Goal: Task Accomplishment & Management: Complete application form

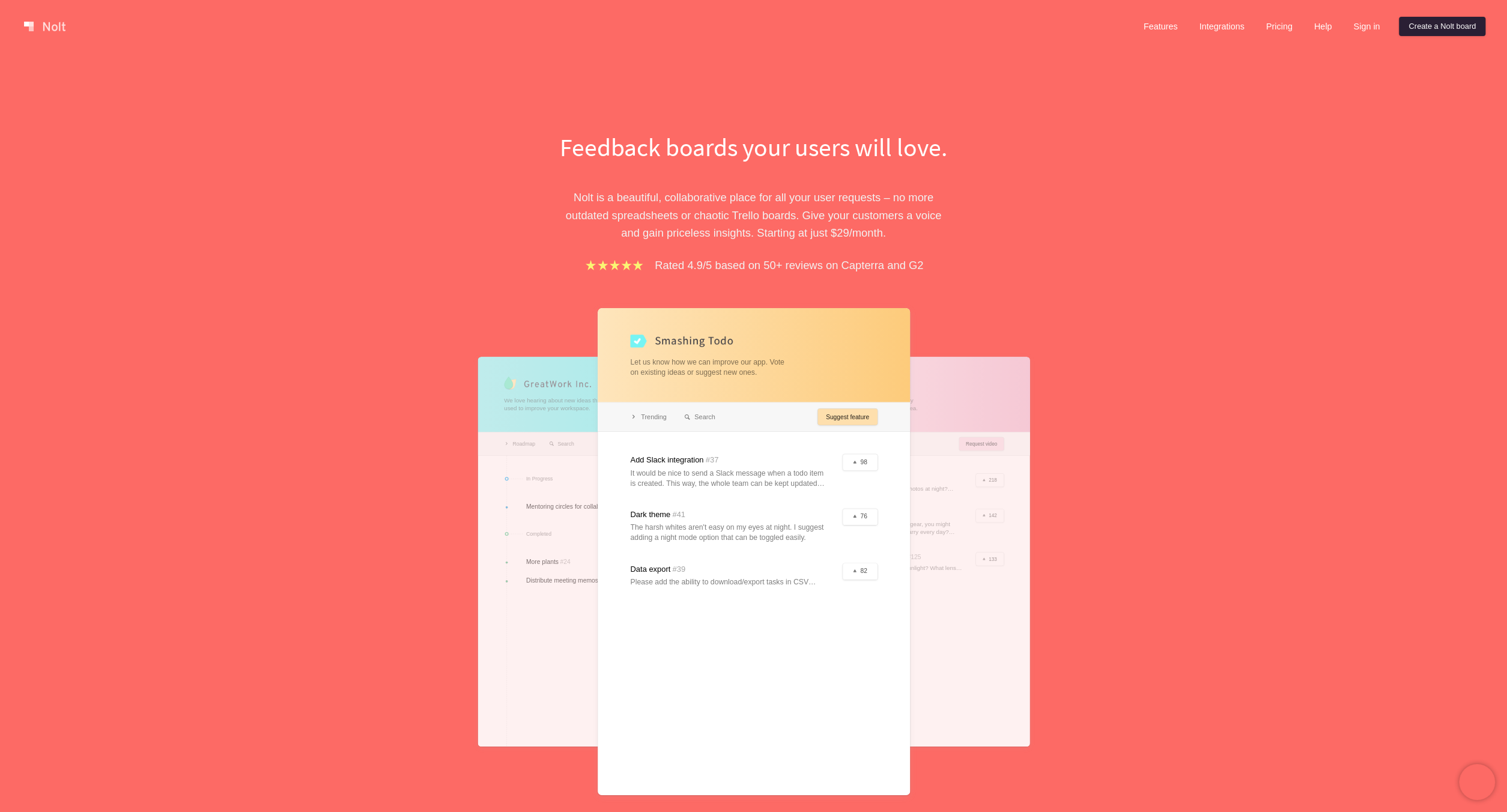
drag, startPoint x: 1423, startPoint y: 29, endPoint x: 1423, endPoint y: 35, distance: 6.0
click at [1423, 35] on link "Create a Nolt board" at bounding box center [1442, 26] width 86 height 19
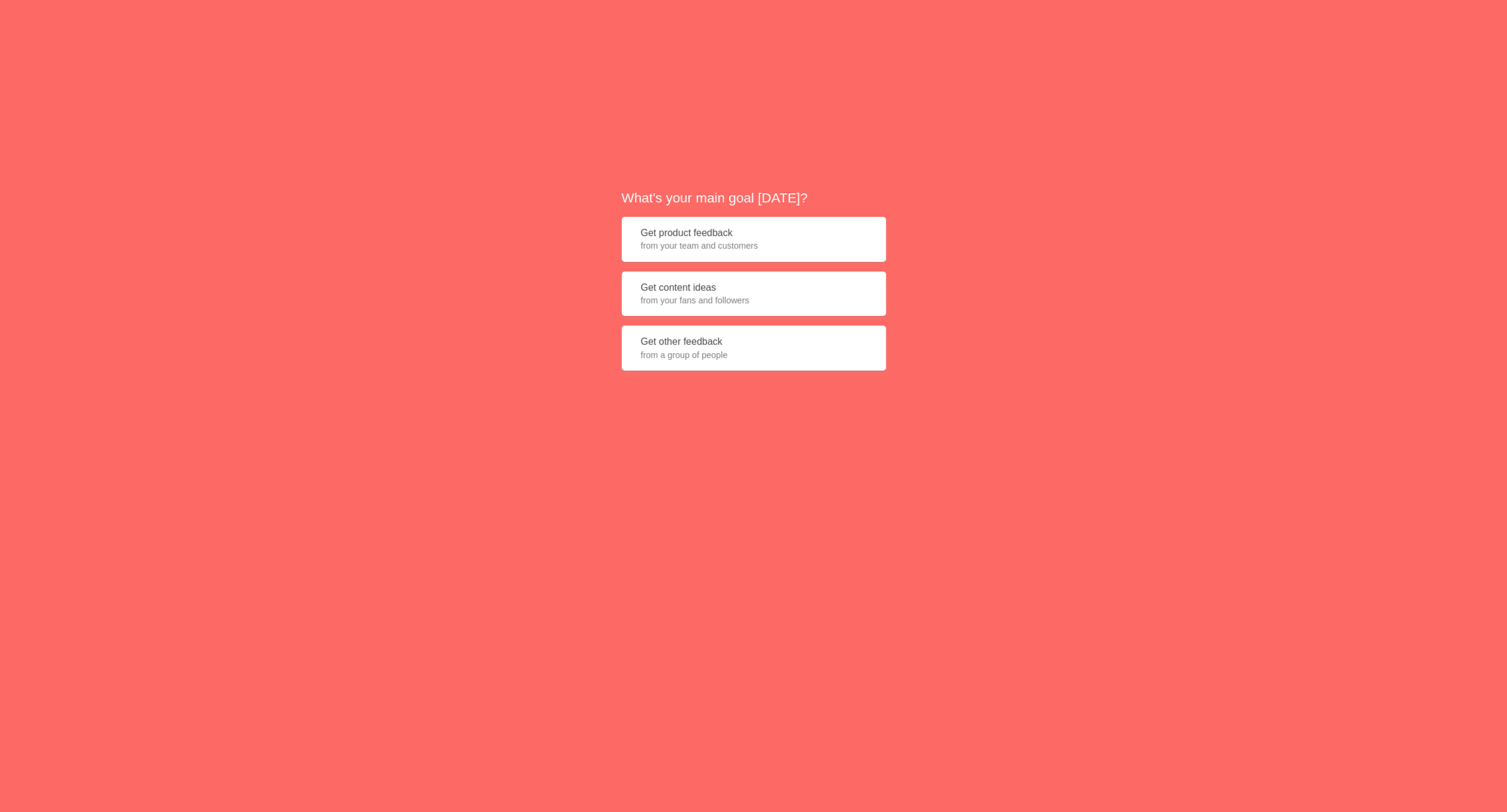
click at [513, 214] on div "What's your main goal [DATE]? Get product feedback from your team and customers…" at bounding box center [753, 284] width 1507 height 568
click at [688, 347] on button "Get other feedback from a group of people" at bounding box center [753, 348] width 264 height 45
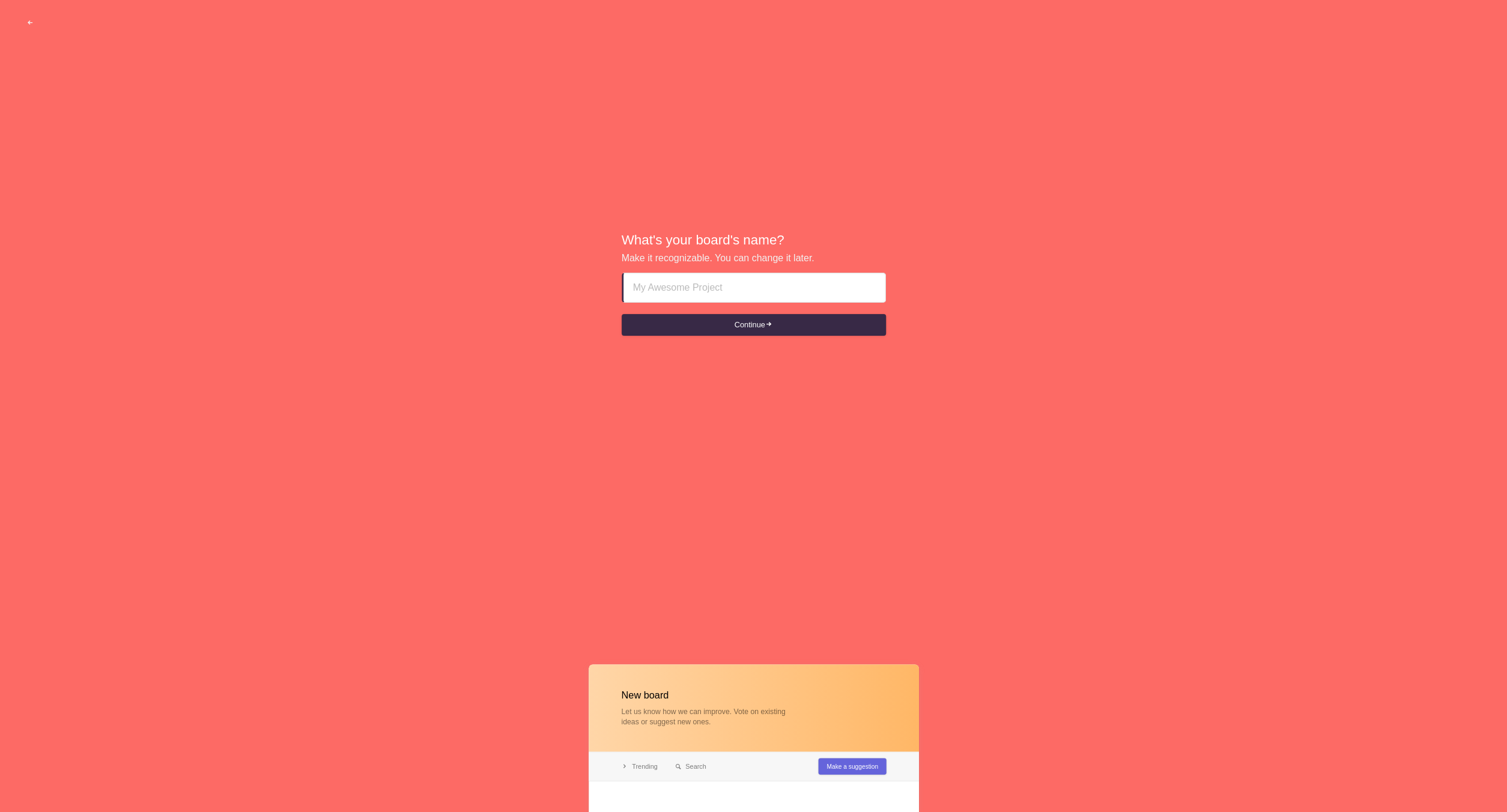
click at [698, 285] on input at bounding box center [754, 287] width 243 height 29
click at [659, 291] on input at bounding box center [754, 287] width 243 height 29
paste input "wat-wil-jij-graag-kunnen-doen-op-my-liantis"
click at [680, 326] on button "Continue" at bounding box center [753, 325] width 264 height 22
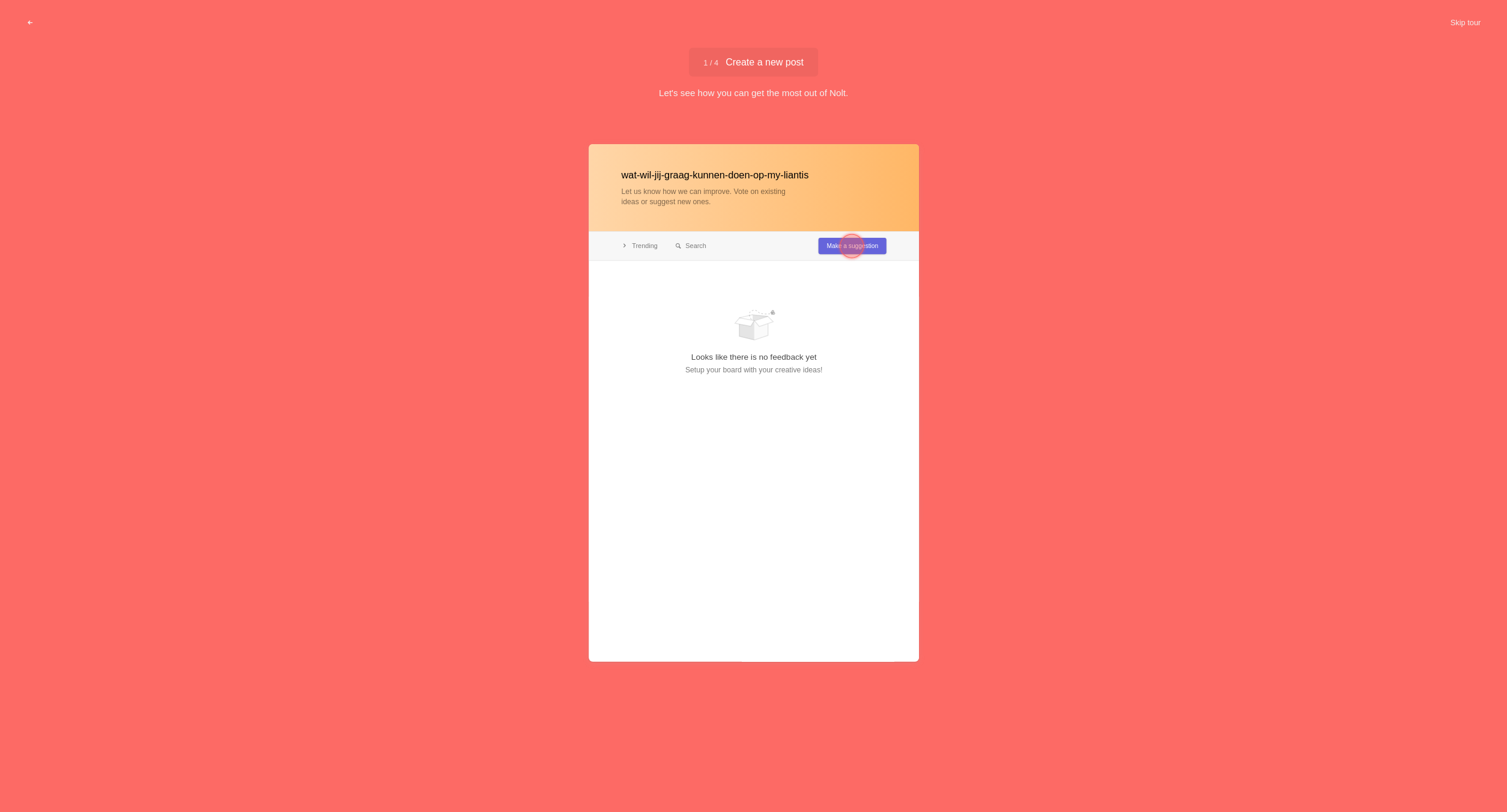
type input "wat-wil-jij-graag-kunnen-doen-op-my-liantis"
click at [836, 248] on div at bounding box center [852, 246] width 43 height 43
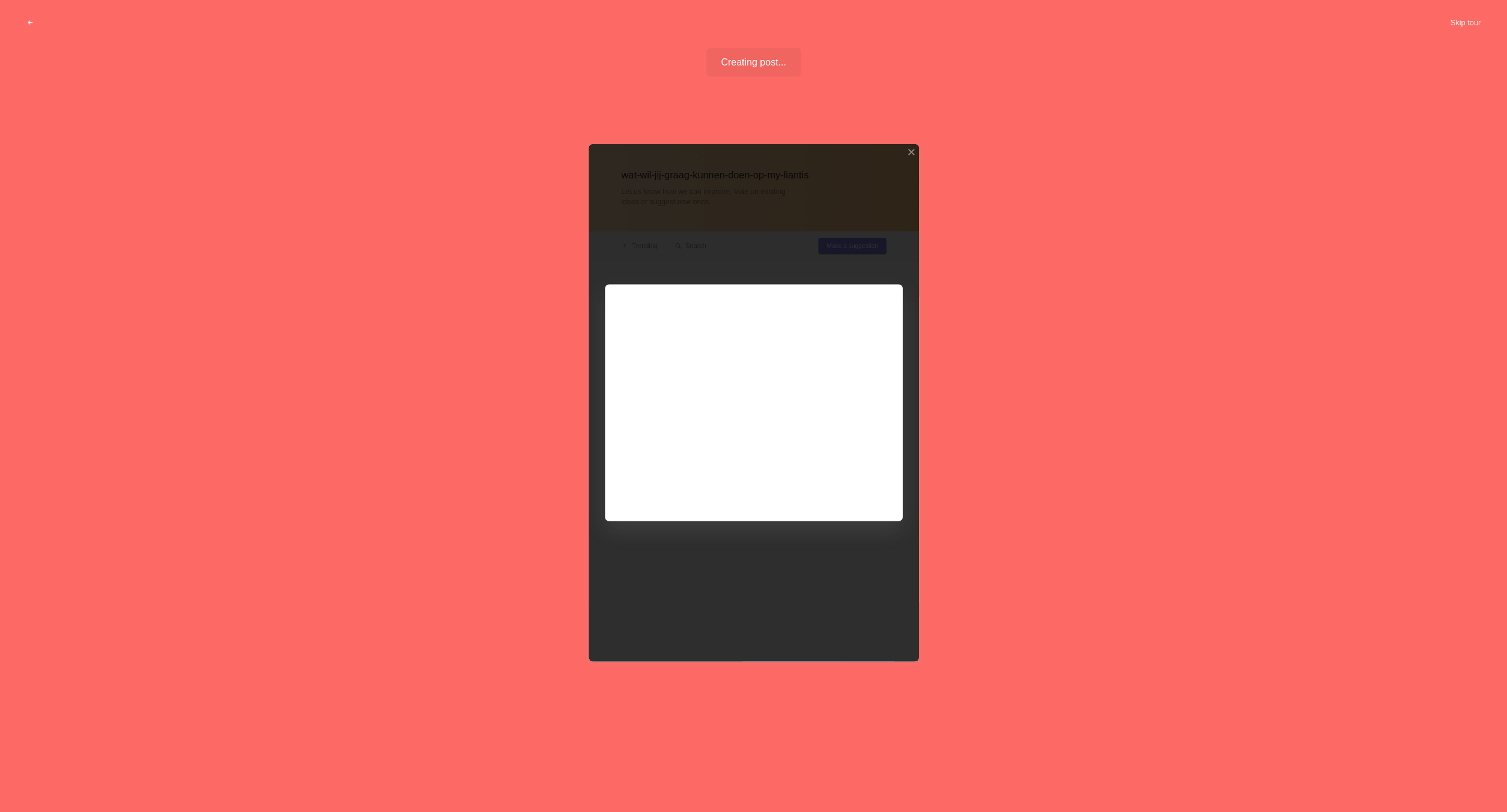
click at [733, 418] on div at bounding box center [754, 403] width 331 height 518
click at [855, 482] on div at bounding box center [754, 403] width 331 height 518
click at [765, 65] on div "Creating post... Well done!" at bounding box center [753, 62] width 94 height 29
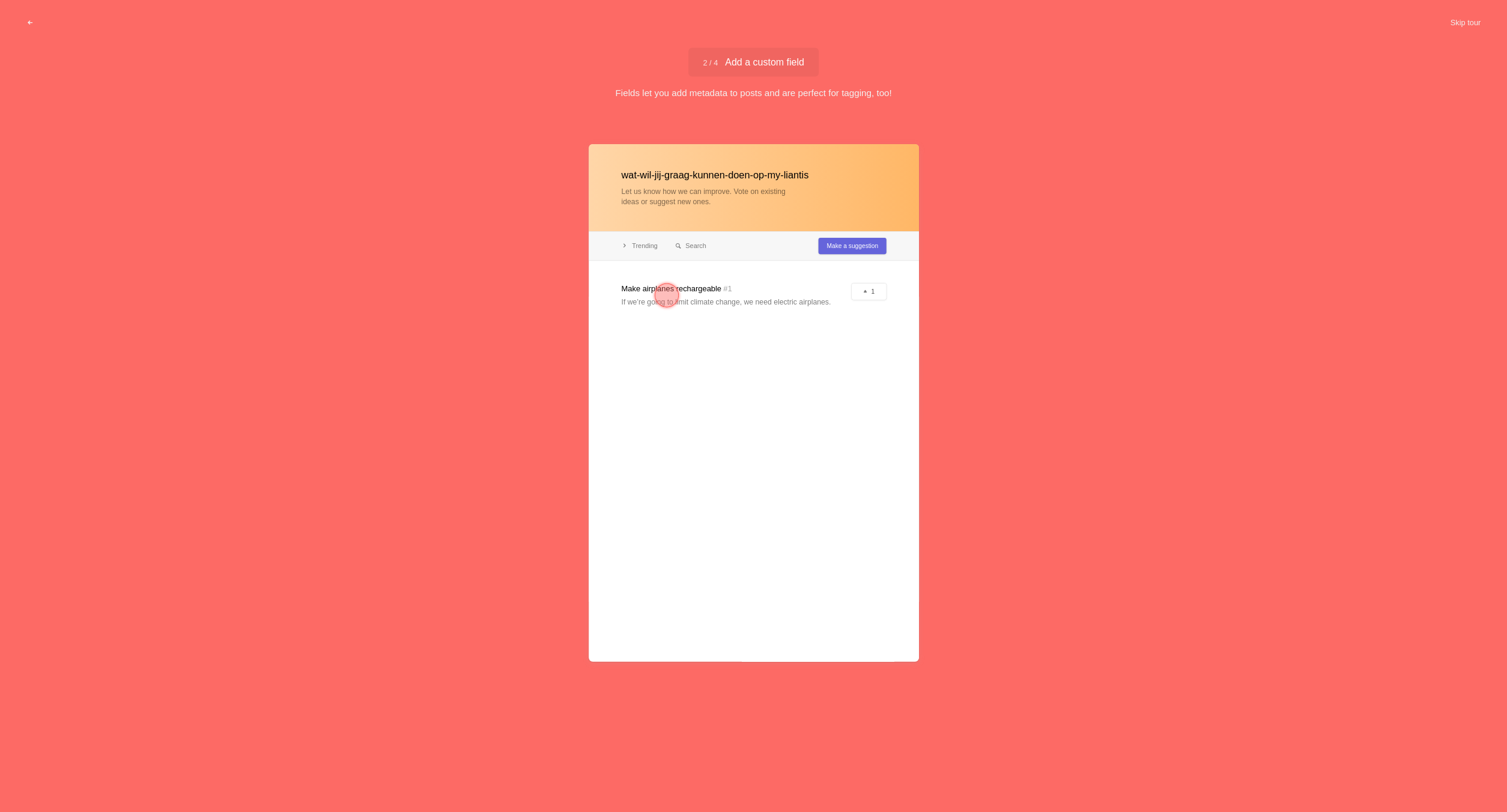
click at [744, 297] on div at bounding box center [754, 403] width 331 height 518
click at [860, 290] on div at bounding box center [754, 403] width 331 height 518
click at [834, 242] on div at bounding box center [754, 403] width 331 height 518
click at [838, 249] on div at bounding box center [754, 403] width 331 height 518
drag, startPoint x: 716, startPoint y: 293, endPoint x: 679, endPoint y: 292, distance: 37.0
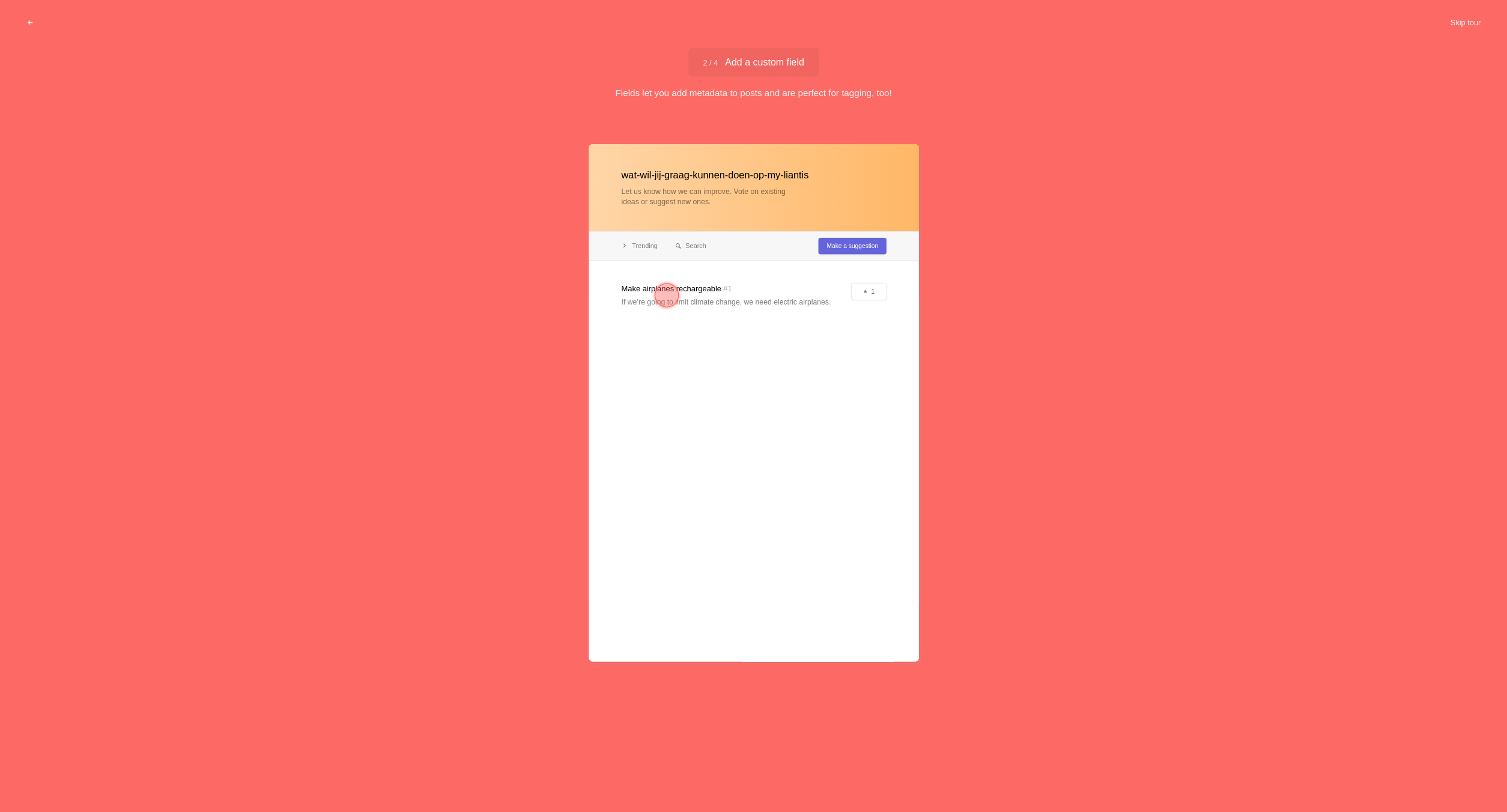
click at [714, 295] on div at bounding box center [754, 403] width 331 height 518
click at [668, 288] on div at bounding box center [667, 295] width 24 height 24
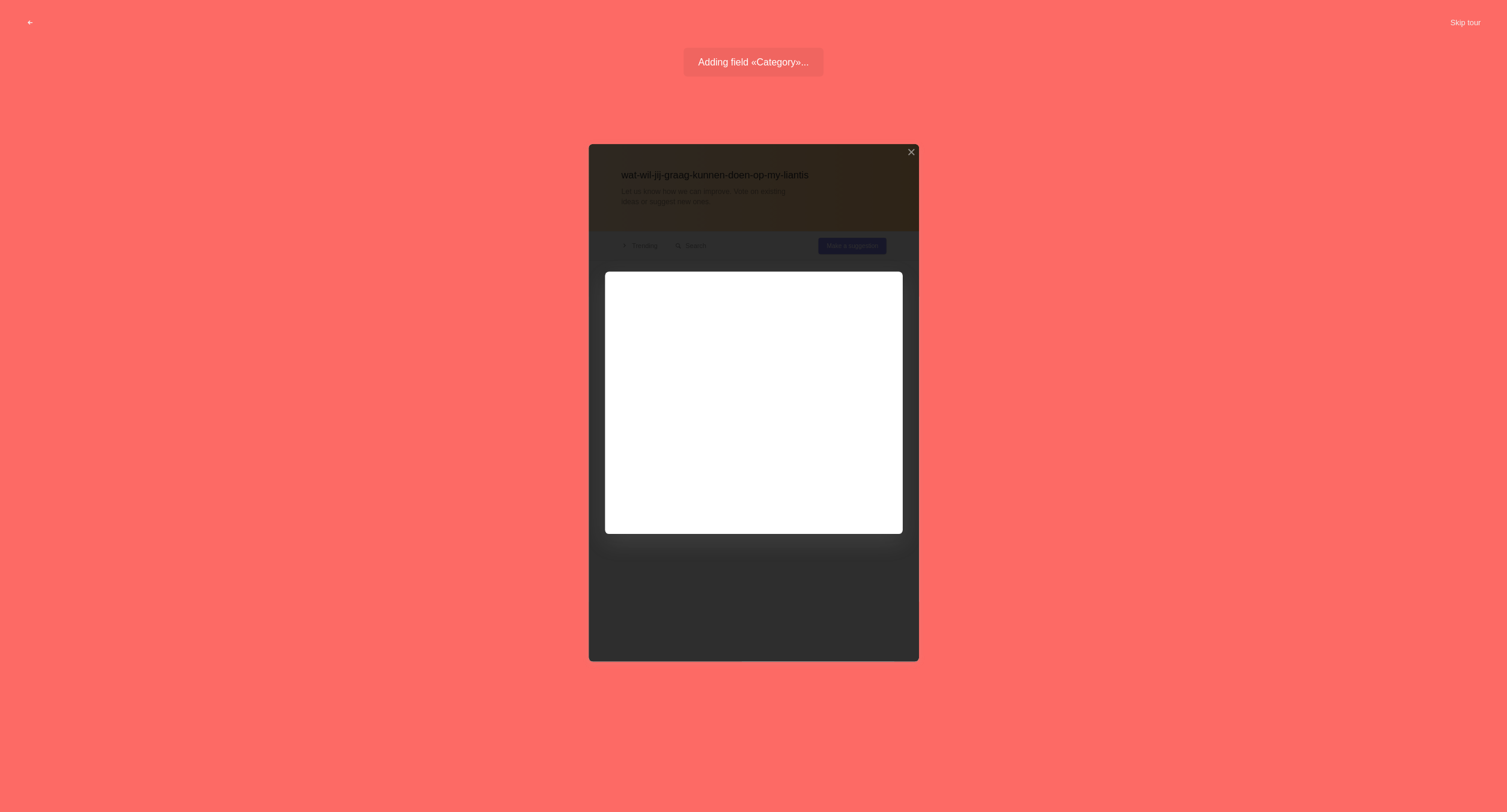
click at [664, 295] on div at bounding box center [754, 403] width 331 height 518
click at [1455, 20] on button "Skip tour" at bounding box center [1465, 23] width 59 height 22
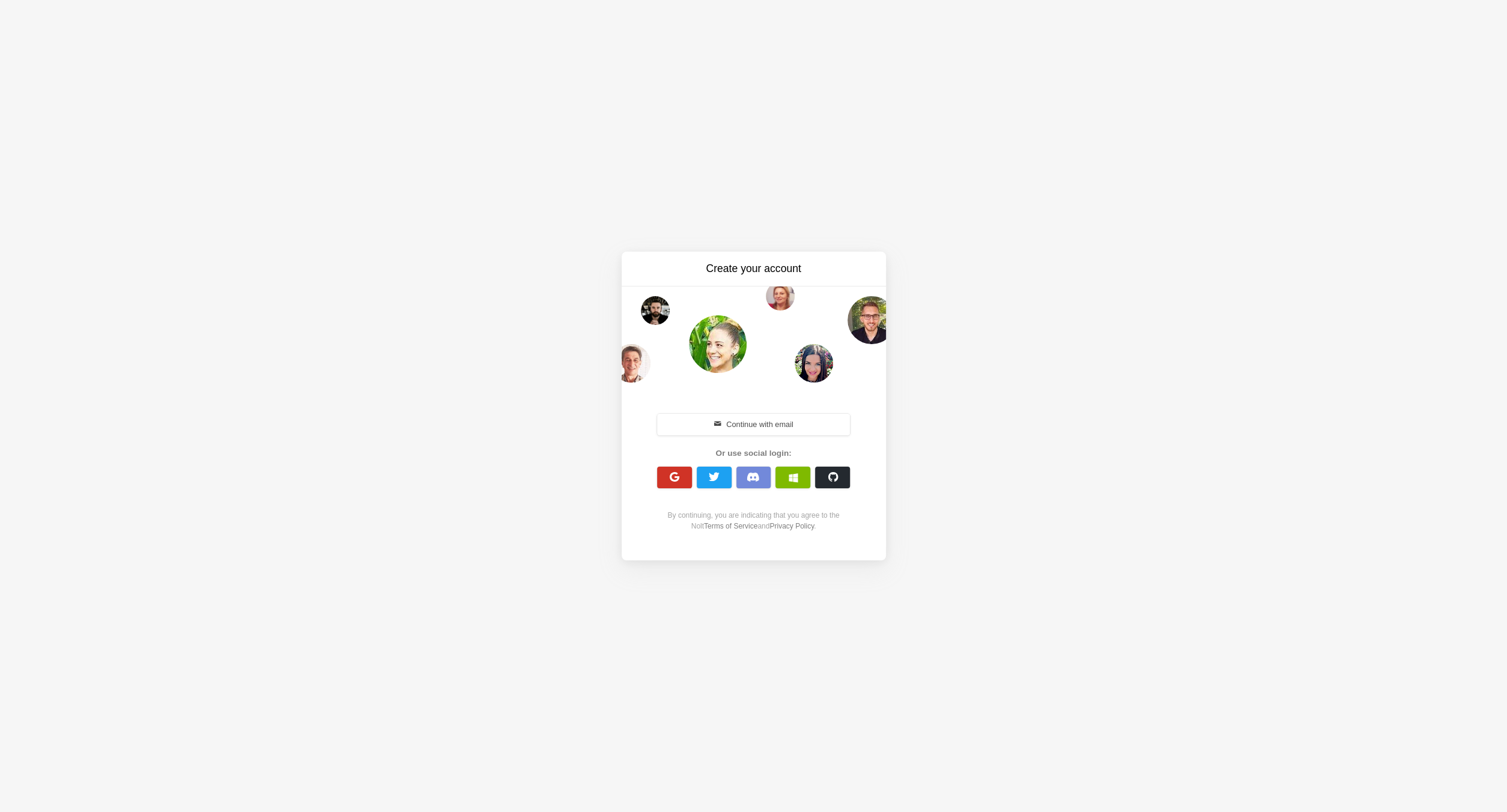
click at [676, 481] on span "button" at bounding box center [675, 477] width 12 height 12
